Goal: Transaction & Acquisition: Purchase product/service

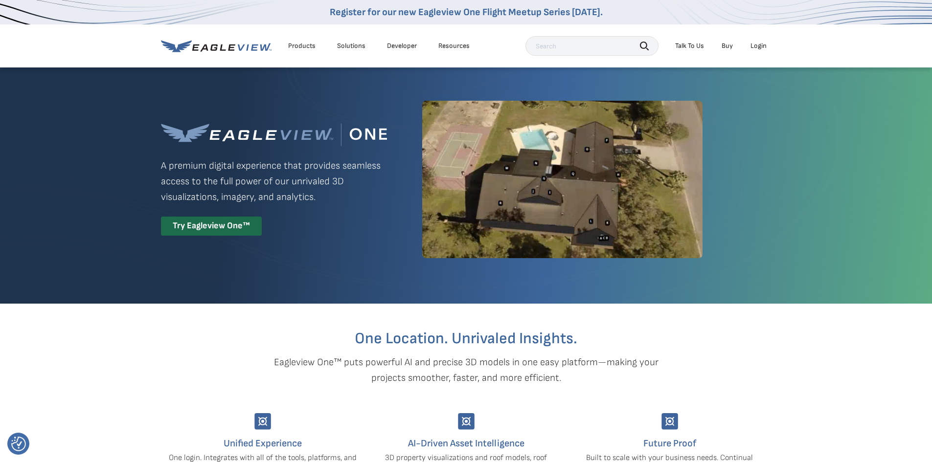
click at [756, 45] on div "Login" at bounding box center [758, 46] width 16 height 9
click at [754, 51] on li "Login" at bounding box center [758, 46] width 26 height 15
click at [754, 50] on li "Login" at bounding box center [758, 46] width 26 height 15
click at [754, 47] on div "Login" at bounding box center [758, 46] width 16 height 9
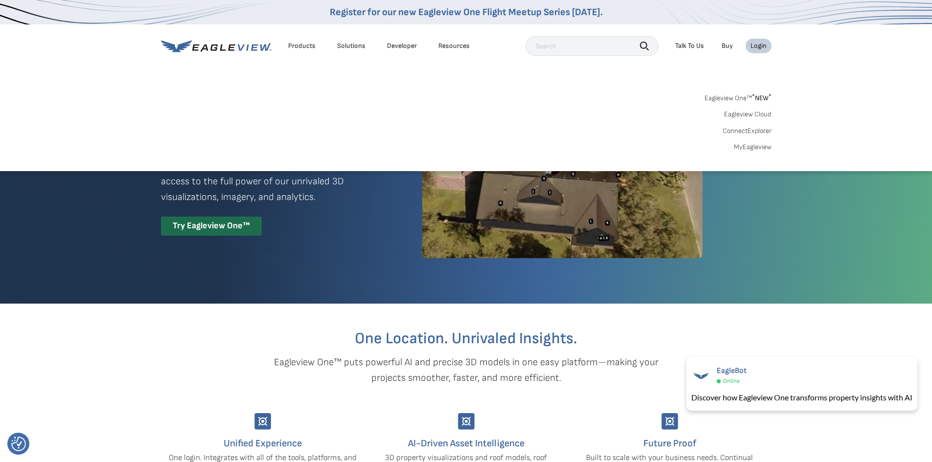
click at [743, 148] on link "MyEagleview" at bounding box center [753, 147] width 38 height 9
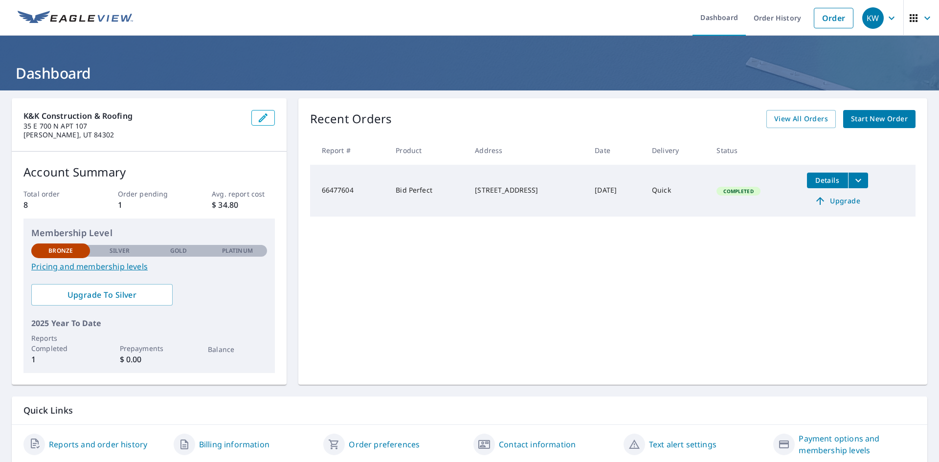
drag, startPoint x: 550, startPoint y: 133, endPoint x: 584, endPoint y: 123, distance: 35.1
click at [551, 133] on div "Recent Orders View All Orders Start New Order Report # Product Address Date Del…" at bounding box center [612, 241] width 629 height 287
click at [868, 121] on span "Start New Order" at bounding box center [879, 119] width 57 height 12
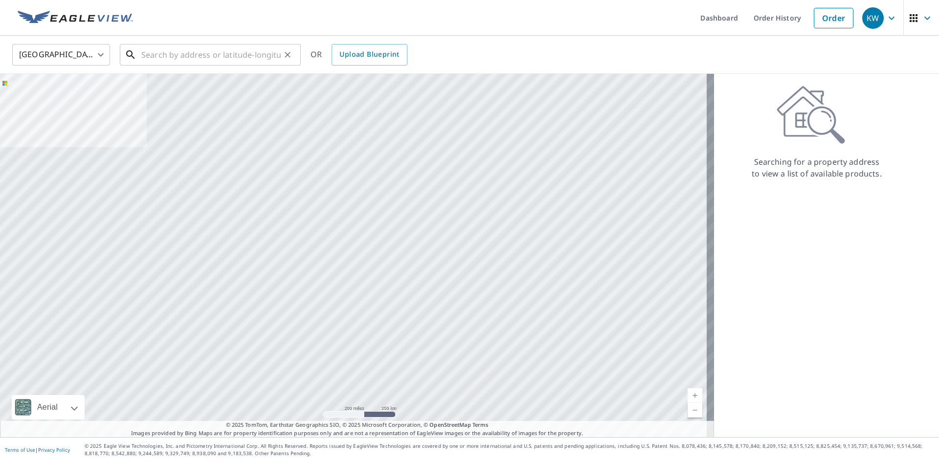
click at [168, 59] on input "text" at bounding box center [210, 54] width 139 height 27
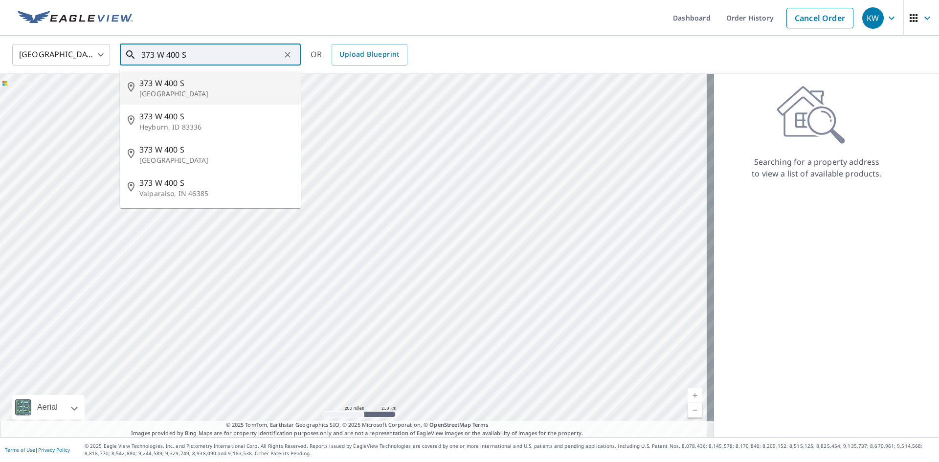
click at [232, 85] on span "373 W 400 S" at bounding box center [216, 83] width 154 height 12
type input "[STREET_ADDRESS]"
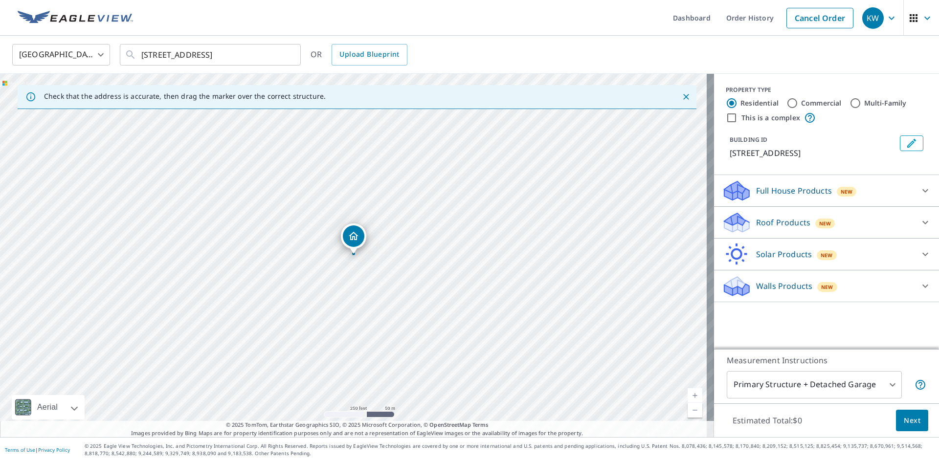
click at [874, 216] on div "Roof Products New" at bounding box center [818, 222] width 192 height 23
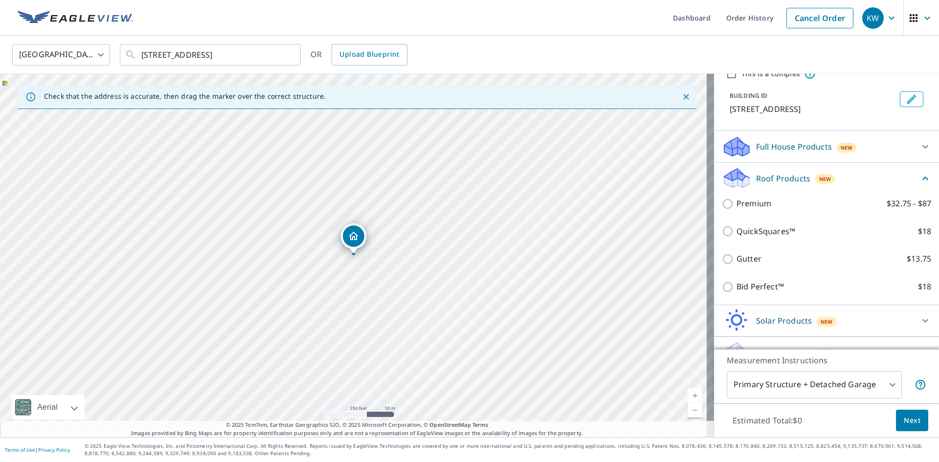
scroll to position [49, 0]
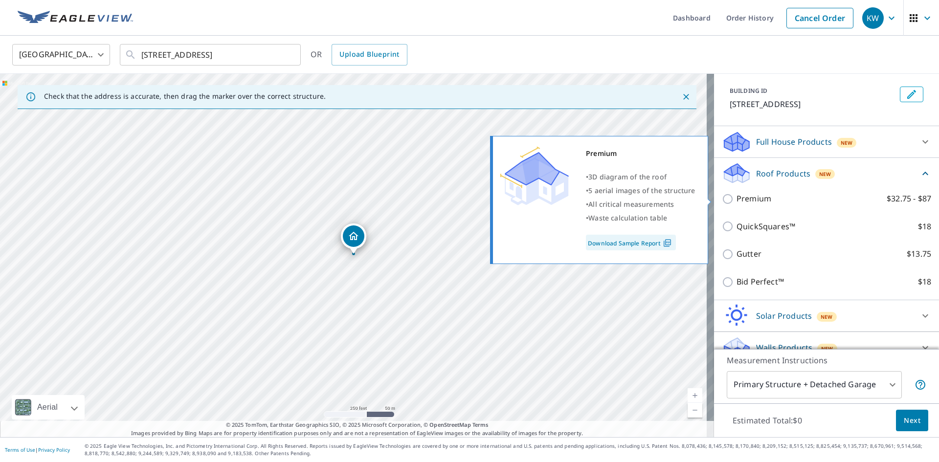
click at [887, 199] on p "$32.75 - $87" at bounding box center [909, 199] width 45 height 12
click at [737, 199] on input "Premium $32.75 - $87" at bounding box center [729, 199] width 15 height 12
checkbox input "true"
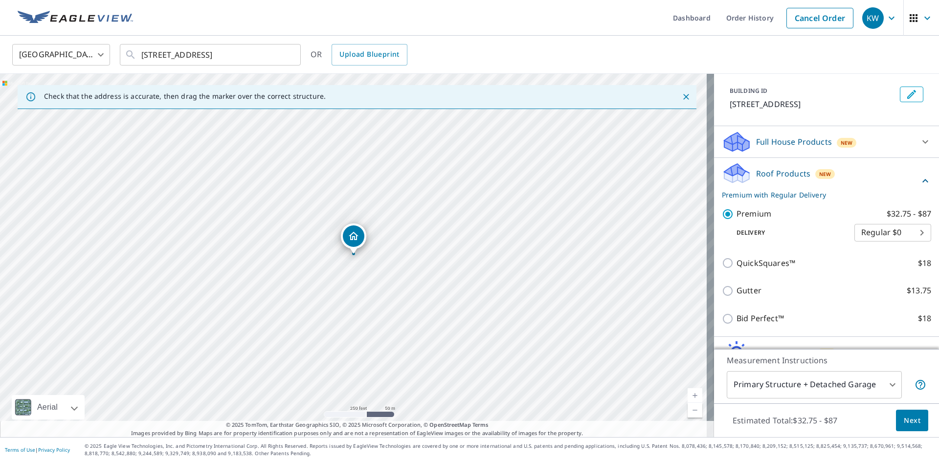
click at [896, 422] on button "Next" at bounding box center [912, 421] width 32 height 22
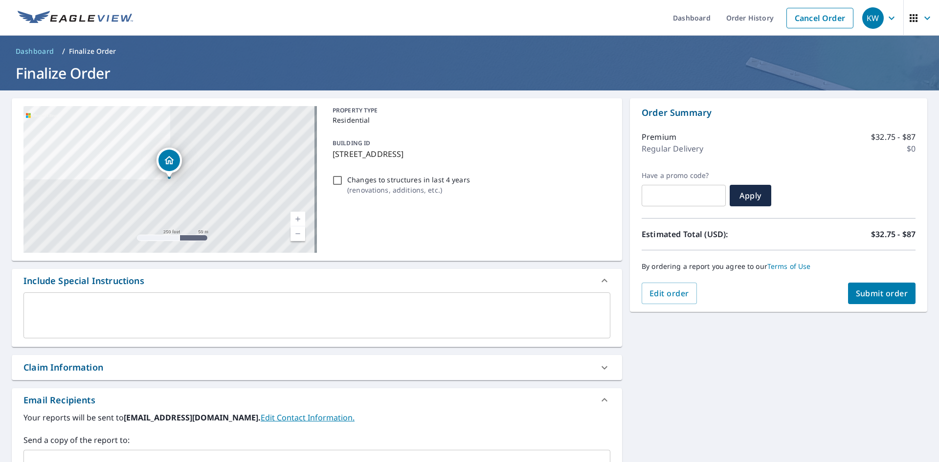
click at [342, 178] on div "Changes to structures in last 4 years ( renovations, additions, etc. )" at bounding box center [470, 185] width 282 height 26
click at [336, 181] on input "Changes to structures in last 4 years ( renovations, additions, etc. )" at bounding box center [338, 181] width 12 height 12
checkbox input "false"
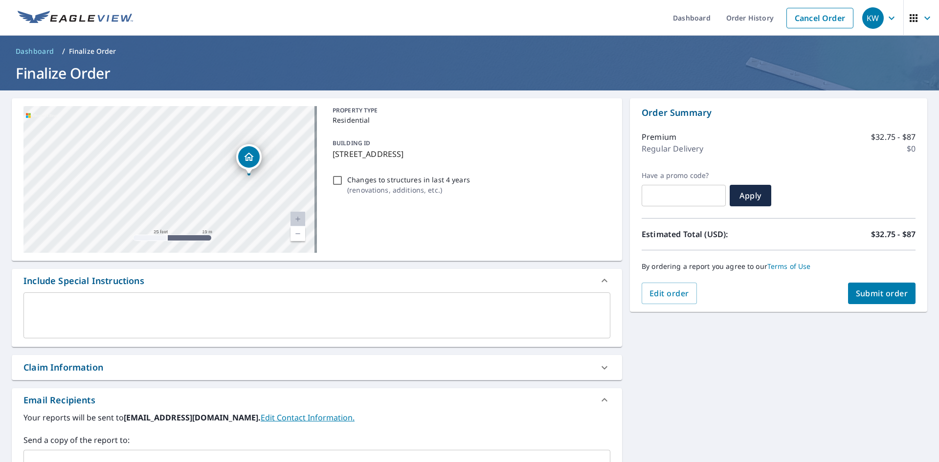
click at [221, 180] on div "[STREET_ADDRESS]" at bounding box center [169, 179] width 293 height 147
drag, startPoint x: 466, startPoint y: 149, endPoint x: 318, endPoint y: 153, distance: 147.8
click at [329, 150] on div "BUILDING ID [STREET_ADDRESS]" at bounding box center [470, 148] width 282 height 31
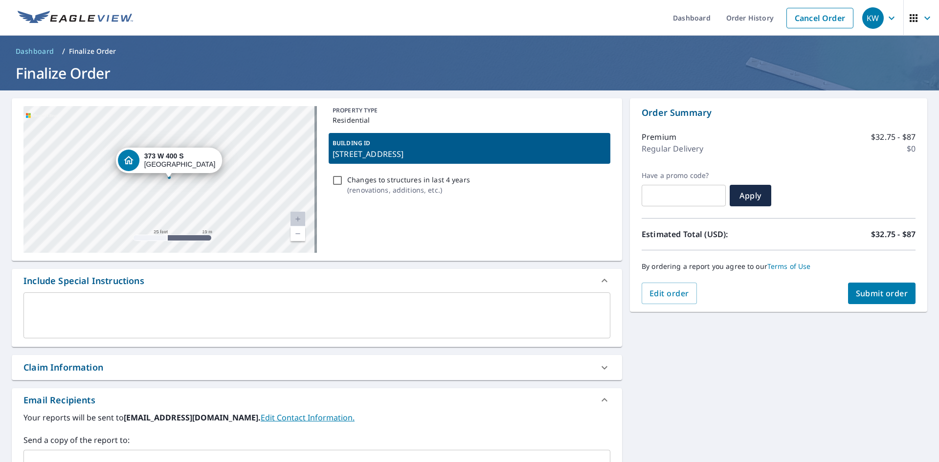
copy p "[STREET_ADDRESS]"
click at [461, 231] on div "PROPERTY TYPE Residential BUILDING ID [STREET_ADDRESS] Changes to structures in…" at bounding box center [470, 179] width 282 height 147
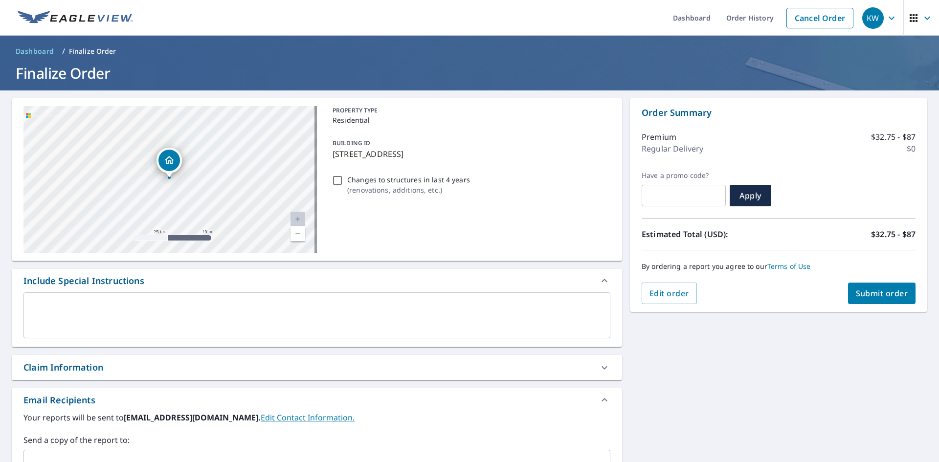
click at [861, 288] on button "Submit order" at bounding box center [882, 294] width 68 height 22
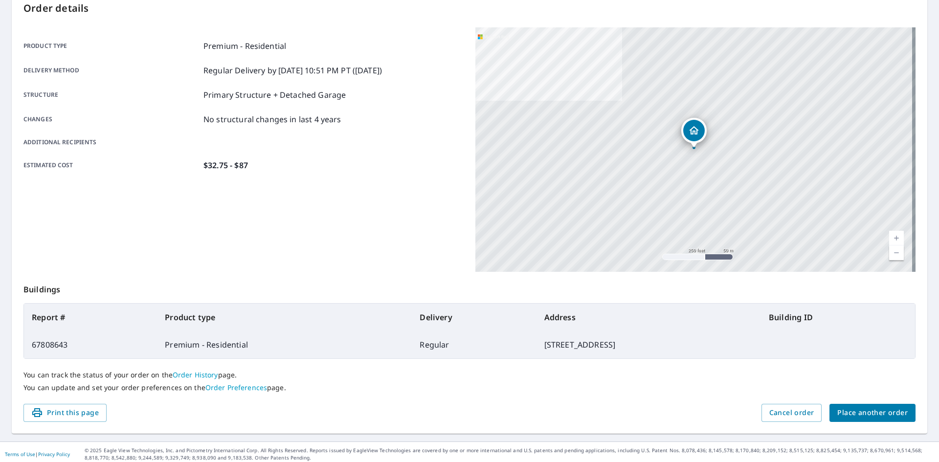
scroll to position [113, 0]
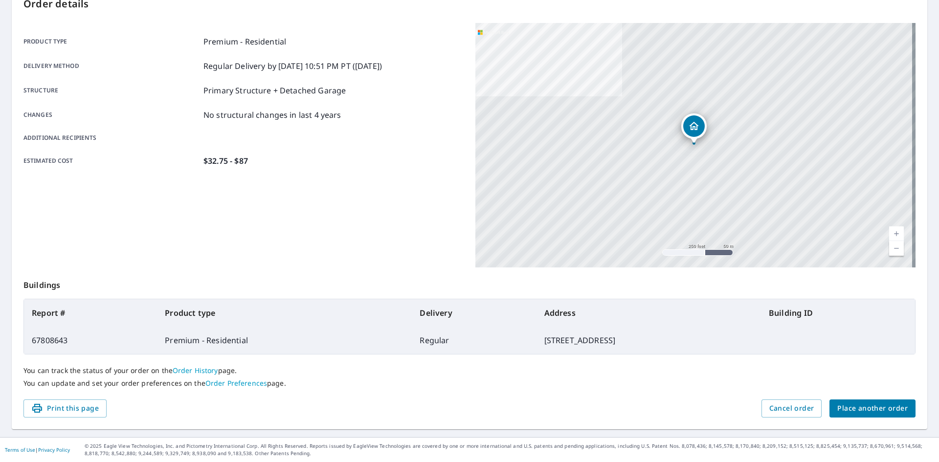
click at [205, 369] on link "Order History" at bounding box center [195, 370] width 45 height 9
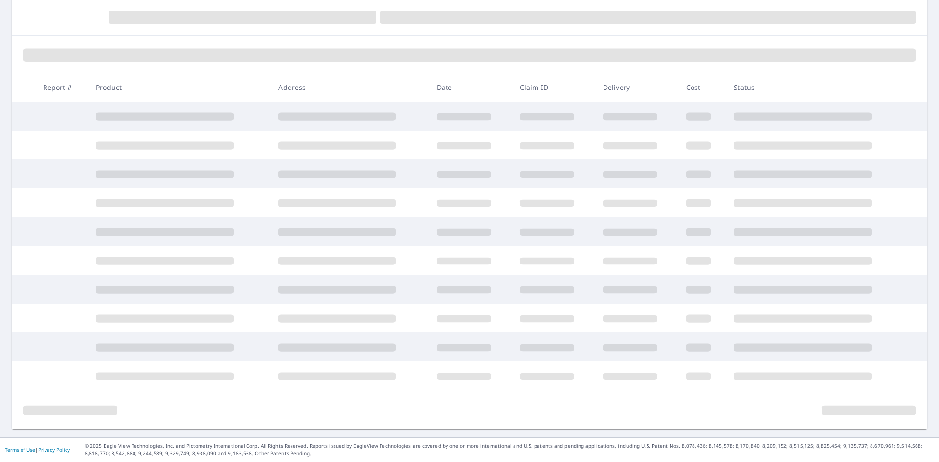
scroll to position [104, 0]
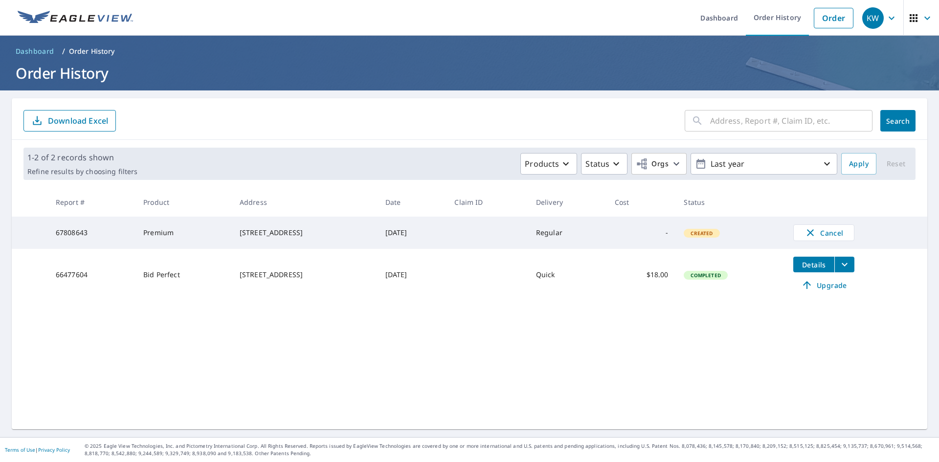
click at [277, 238] on div "[STREET_ADDRESS]" at bounding box center [305, 233] width 130 height 10
click at [321, 364] on div "​ Search Download Excel 1-2 of 2 records shown Refine results by choosing filte…" at bounding box center [470, 263] width 916 height 331
click at [756, 342] on div "​ Search Download Excel 1-2 of 2 records shown Refine results by choosing filte…" at bounding box center [470, 263] width 916 height 331
click at [634, 238] on td "-" at bounding box center [641, 233] width 69 height 32
drag, startPoint x: 475, startPoint y: 231, endPoint x: 423, endPoint y: 238, distance: 52.4
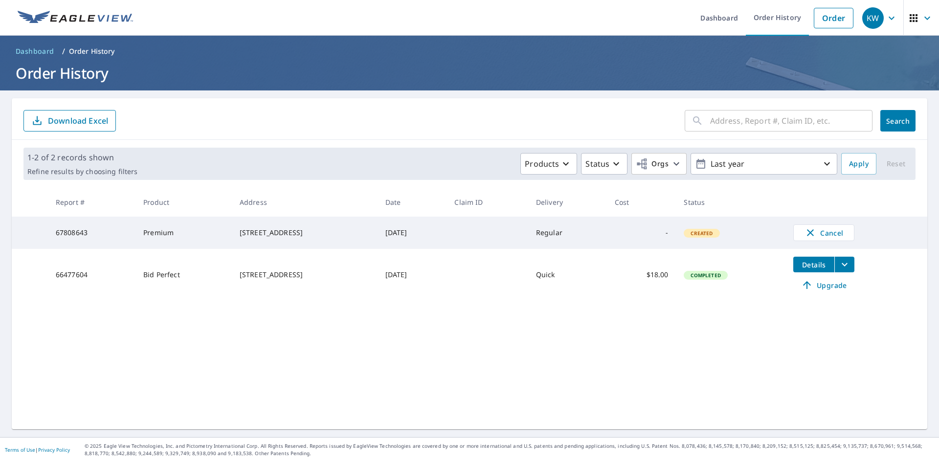
click at [474, 231] on td at bounding box center [487, 233] width 81 height 32
click at [95, 53] on p "Order History" at bounding box center [92, 51] width 46 height 10
click at [93, 48] on p "Order History" at bounding box center [92, 51] width 46 height 10
click at [830, 19] on link "Order" at bounding box center [834, 18] width 40 height 21
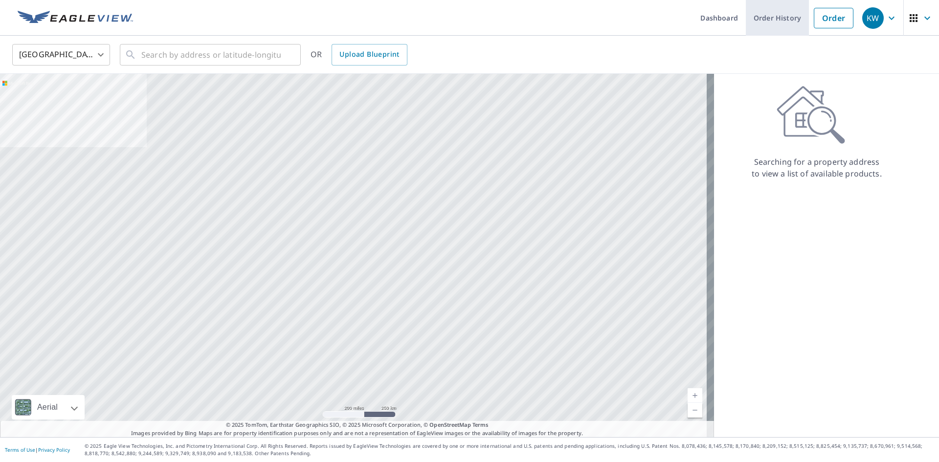
click at [761, 20] on link "Order History" at bounding box center [777, 18] width 63 height 36
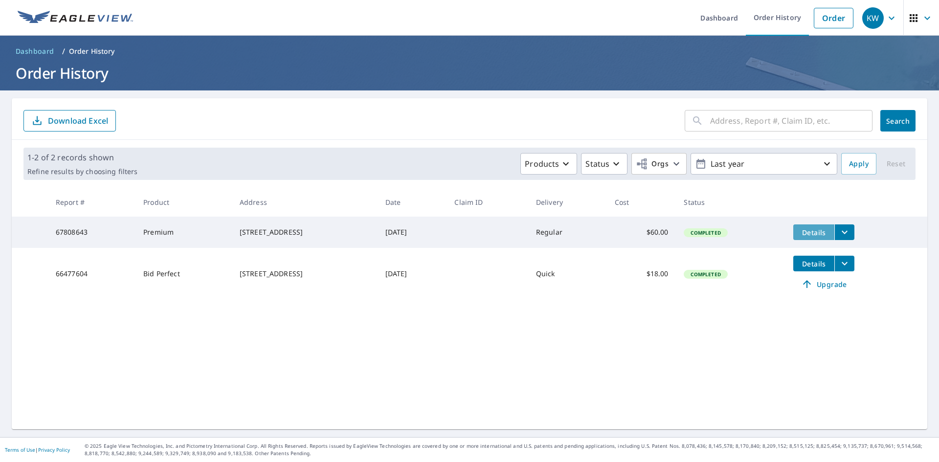
click at [821, 236] on span "Details" at bounding box center [813, 232] width 29 height 9
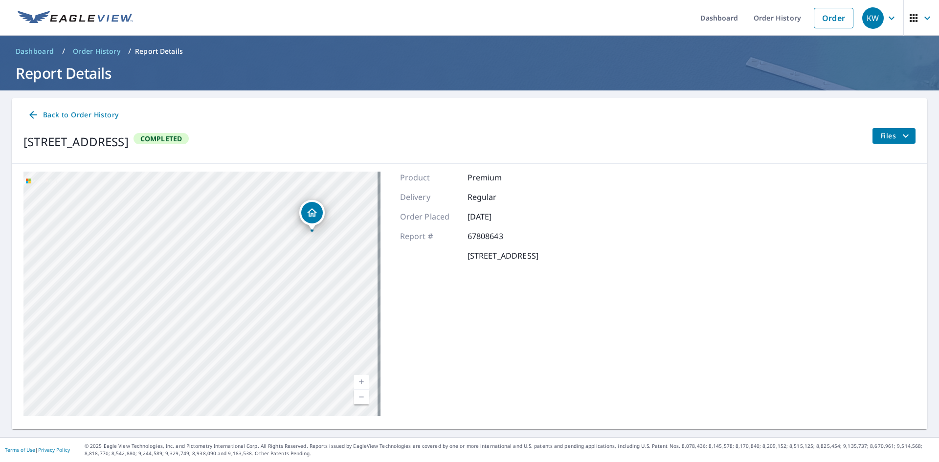
click at [881, 137] on span "Files" at bounding box center [895, 136] width 31 height 12
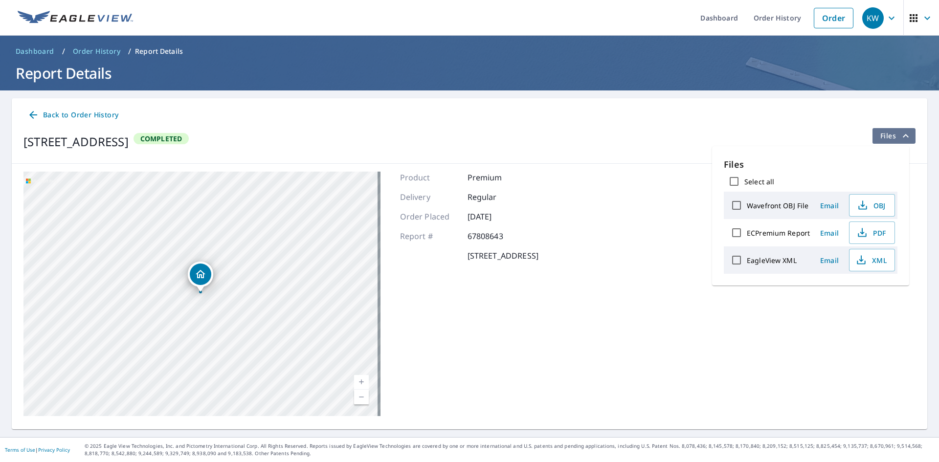
click at [882, 137] on span "Files" at bounding box center [895, 136] width 31 height 12
